Goal: Transaction & Acquisition: Purchase product/service

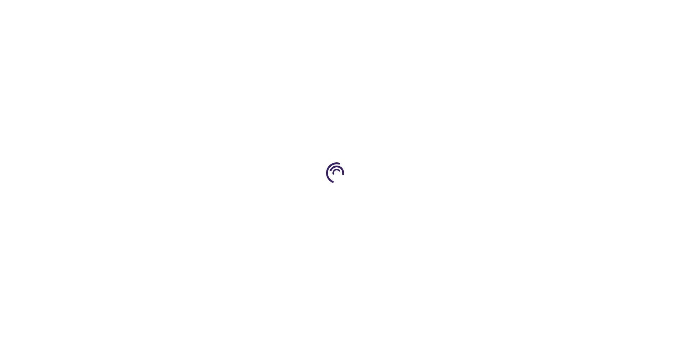
click at [445, 11] on link "Log In" at bounding box center [445, 11] width 14 height 6
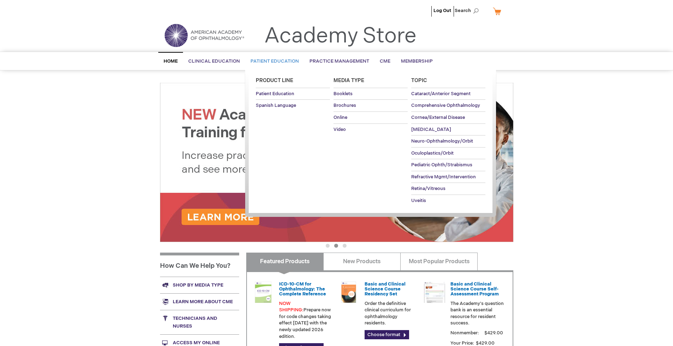
click at [273, 61] on span "Patient Education" at bounding box center [275, 61] width 48 height 6
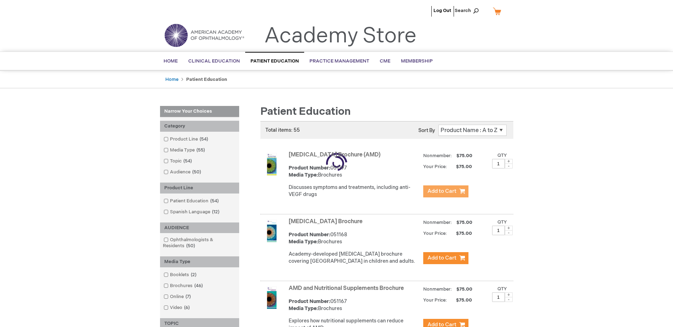
click at [446, 192] on span "Add to Cart" at bounding box center [442, 191] width 29 height 7
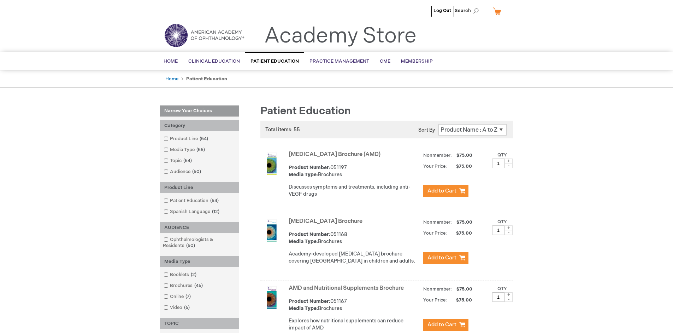
click at [348, 291] on link "AMD and Nutritional Supplements Brochure" at bounding box center [346, 288] width 115 height 7
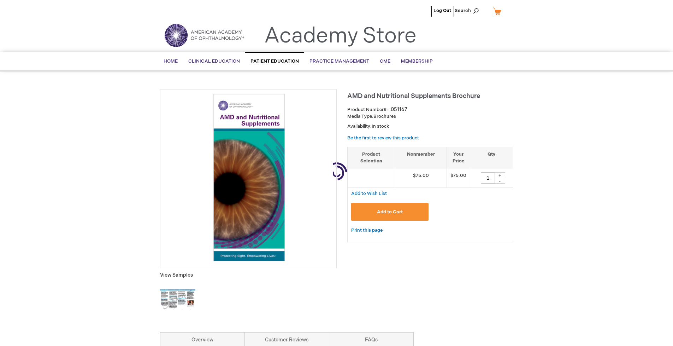
click at [390, 212] on span "Add to Cart" at bounding box center [390, 212] width 26 height 6
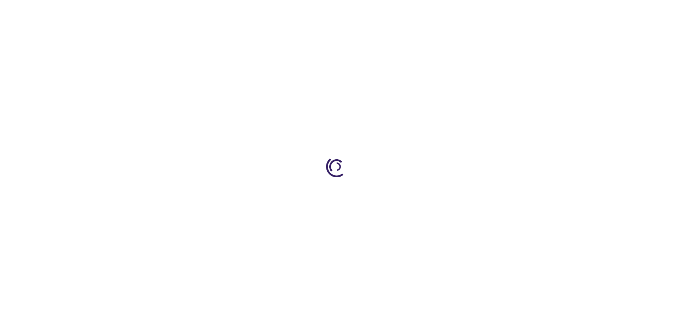
type input "1"
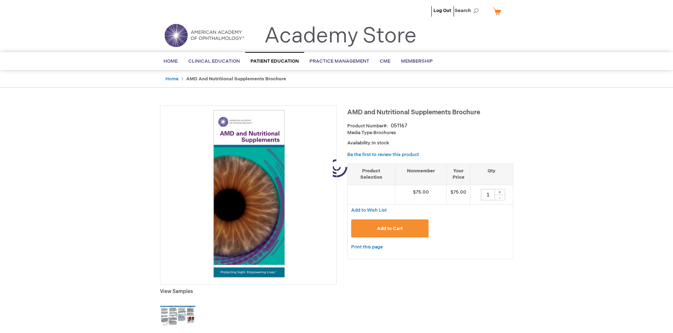
click at [500, 11] on link "My Cart" at bounding box center [500, 11] width 17 height 12
